Goal: Check status: Check status

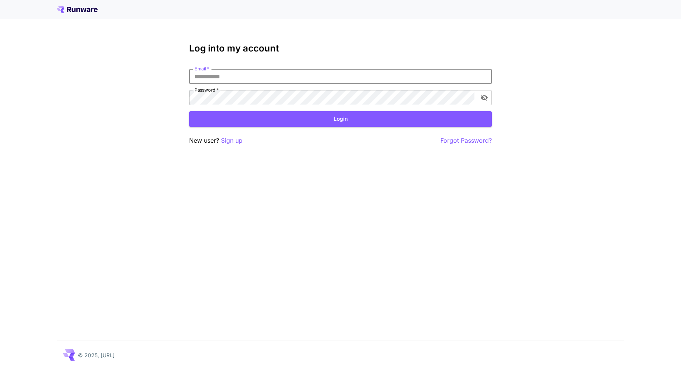
type input "**********"
click at [308, 165] on div "**********" at bounding box center [340, 184] width 681 height 369
click at [477, 194] on div "**********" at bounding box center [340, 184] width 681 height 369
click at [322, 165] on div "**********" at bounding box center [340, 184] width 681 height 369
click at [318, 123] on button "Login" at bounding box center [340, 119] width 303 height 16
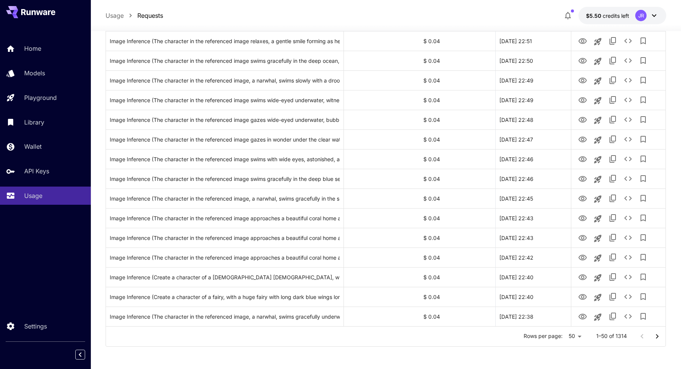
scroll to position [806, 0]
click at [654, 335] on icon "Go to next page" at bounding box center [657, 336] width 9 height 9
click at [656, 337] on icon "Go to next page" at bounding box center [657, 336] width 3 height 5
click at [658, 336] on icon "Go to next page" at bounding box center [657, 336] width 3 height 5
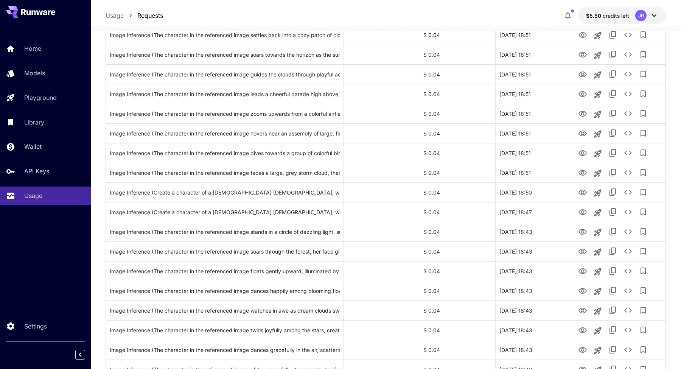
scroll to position [297, 0]
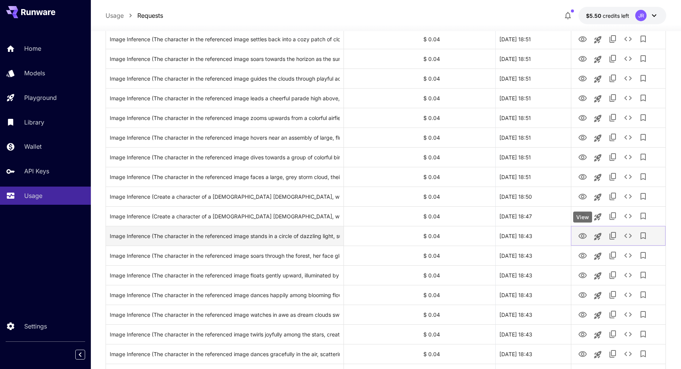
click at [582, 238] on icon "View" at bounding box center [582, 236] width 8 height 6
click at [628, 237] on icon "See details" at bounding box center [627, 235] width 9 height 9
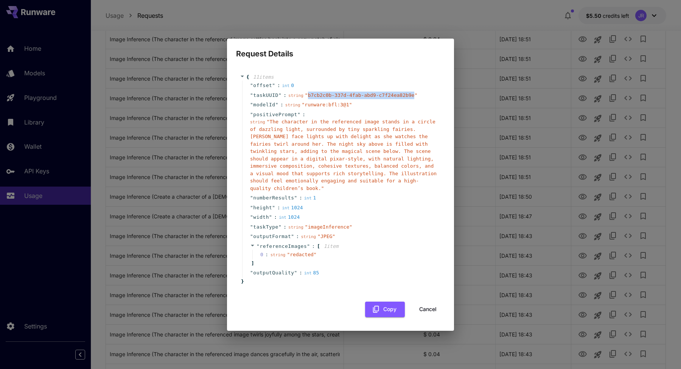
drag, startPoint x: 415, startPoint y: 95, endPoint x: 308, endPoint y: 98, distance: 106.7
click at [308, 98] on div "string " b7cb2c0b-337d-4fab-abd9-c7f24ea82b9e "" at bounding box center [352, 96] width 129 height 8
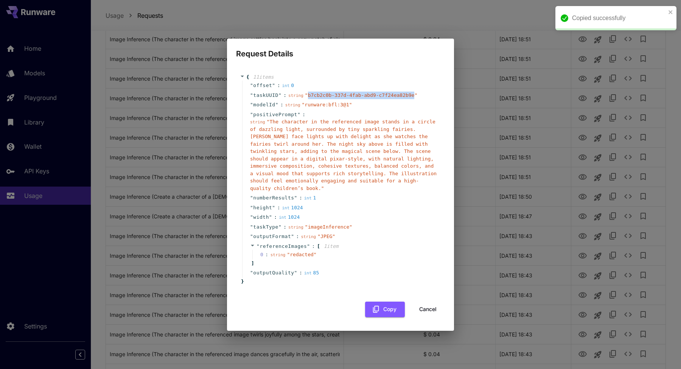
copy span "b7cb2c0b-337d-4fab-abd9-c7f24ea82b9e"
click at [431, 308] on button "Cancel" at bounding box center [428, 310] width 34 height 16
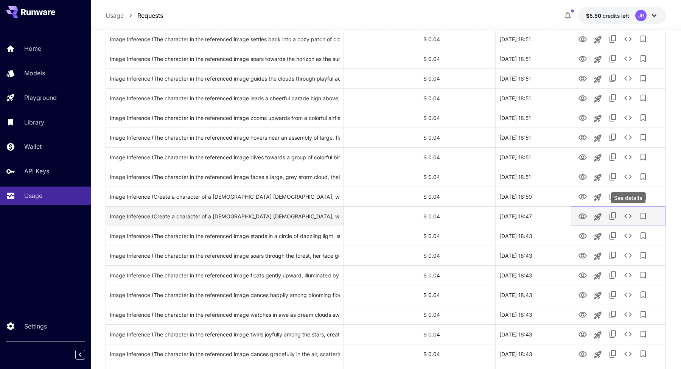
click at [629, 216] on icon "See details" at bounding box center [627, 215] width 9 height 9
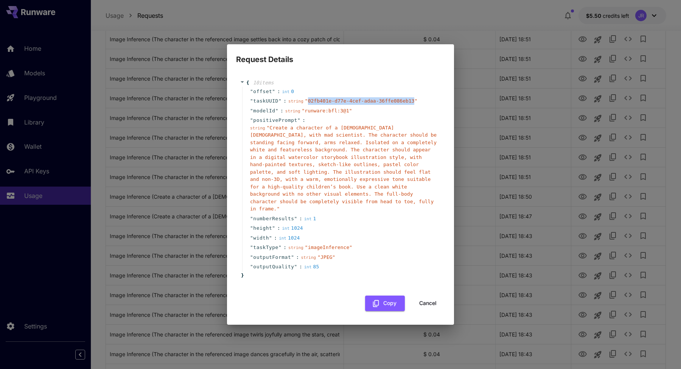
drag, startPoint x: 414, startPoint y: 102, endPoint x: 308, endPoint y: 104, distance: 105.2
click at [308, 104] on span "" 02fb401e-d77e-4cef-adaa-36ffe086eb13 "" at bounding box center [361, 101] width 112 height 6
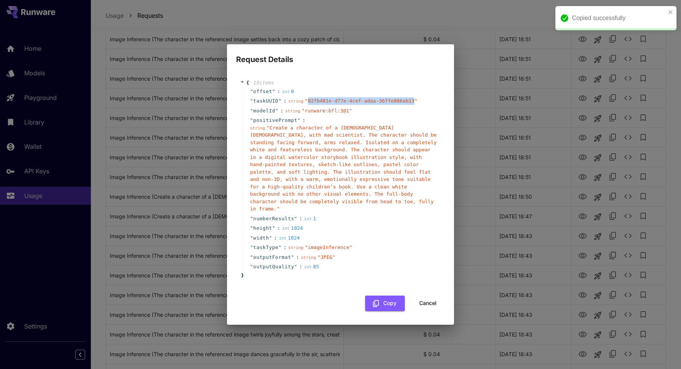
copy span "02fb401e-d77e-4cef-adaa-36ffe086eb13"
click at [524, 184] on div "Request Details { 10 item s " offset " : int 0 " taskUUID " : string " 02fb401e…" at bounding box center [340, 184] width 681 height 369
click at [516, 184] on div "Request Details { 10 item s " offset " : int 0 " taskUUID " : string " 02fb401e…" at bounding box center [340, 184] width 681 height 369
click at [436, 295] on button "Cancel" at bounding box center [428, 303] width 34 height 16
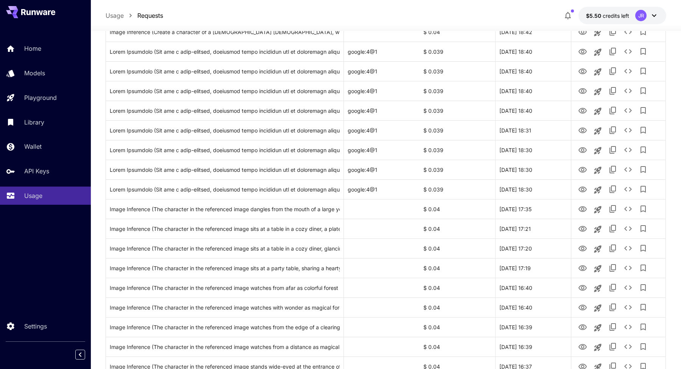
scroll to position [806, 0]
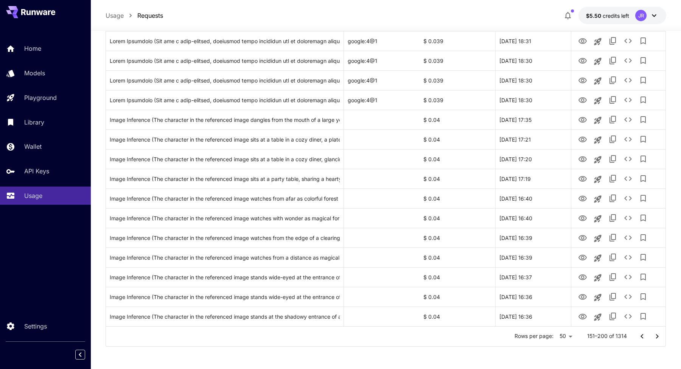
click at [655, 337] on icon "Go to next page" at bounding box center [657, 336] width 9 height 9
click at [640, 340] on icon "Go to previous page" at bounding box center [641, 336] width 9 height 9
click at [641, 338] on icon "Go to previous page" at bounding box center [641, 336] width 9 height 9
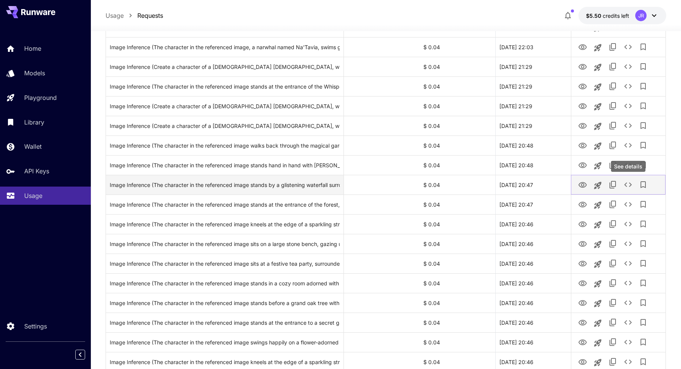
click at [627, 188] on icon "See details" at bounding box center [627, 184] width 9 height 9
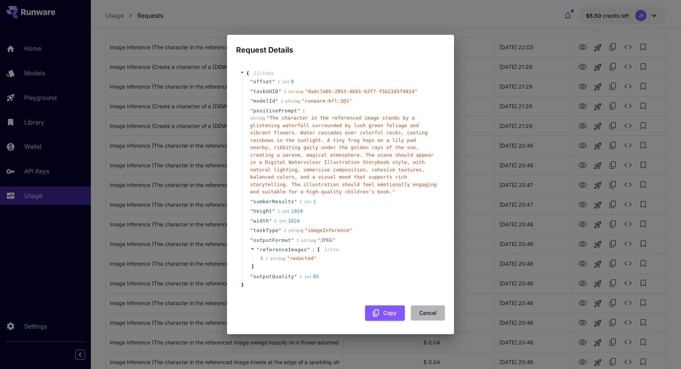
click at [427, 315] on button "Cancel" at bounding box center [428, 313] width 34 height 16
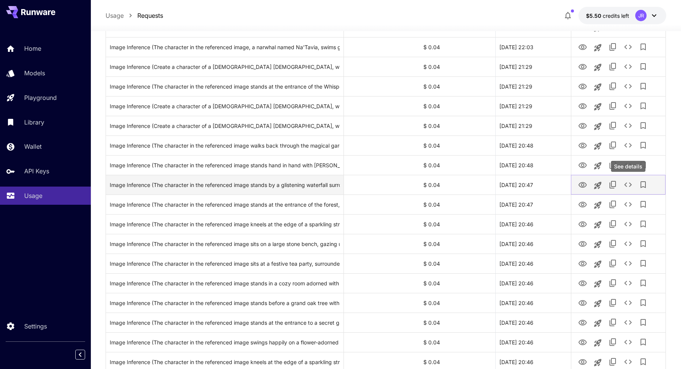
click at [625, 187] on icon "See details" at bounding box center [627, 184] width 9 height 9
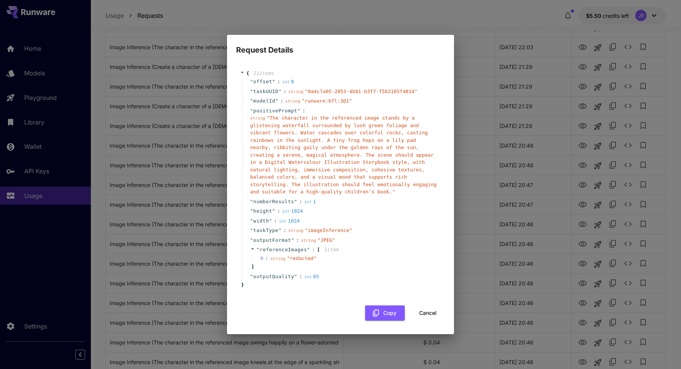
click at [433, 315] on button "Cancel" at bounding box center [428, 313] width 34 height 16
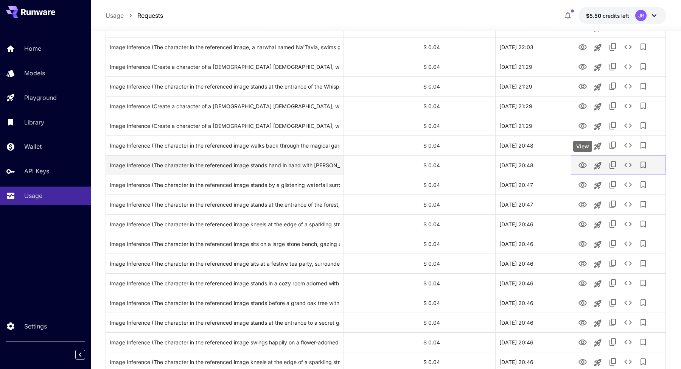
click at [583, 167] on icon "View" at bounding box center [582, 165] width 8 height 6
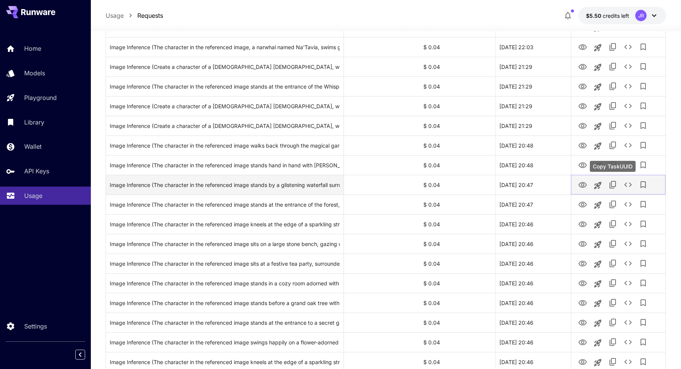
click at [612, 185] on icon "Copy TaskUUID" at bounding box center [612, 184] width 9 height 9
